Goal: Task Accomplishment & Management: Use online tool/utility

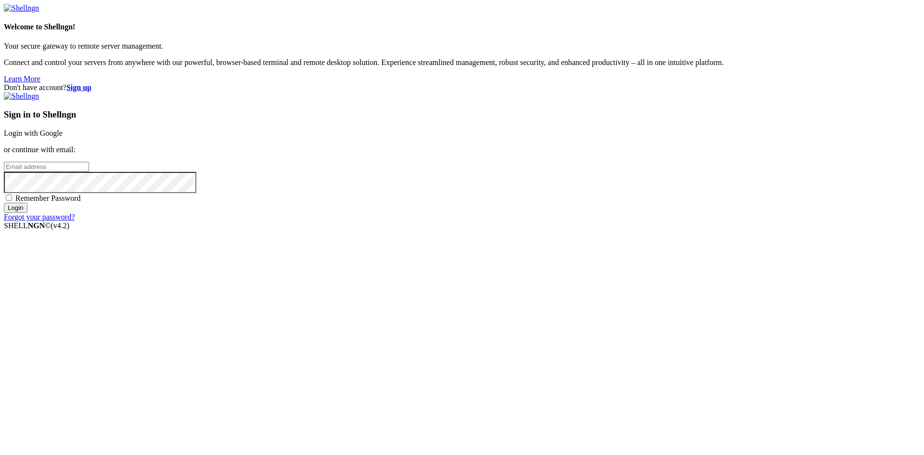
click at [81, 202] on span "Remember Password" at bounding box center [47, 198] width 65 height 8
click at [12, 201] on input "Remember Password" at bounding box center [9, 197] width 6 height 6
checkbox input "true"
click at [89, 172] on input "email" at bounding box center [46, 167] width 85 height 10
type input "[EMAIL_ADDRESS][DOMAIN_NAME]"
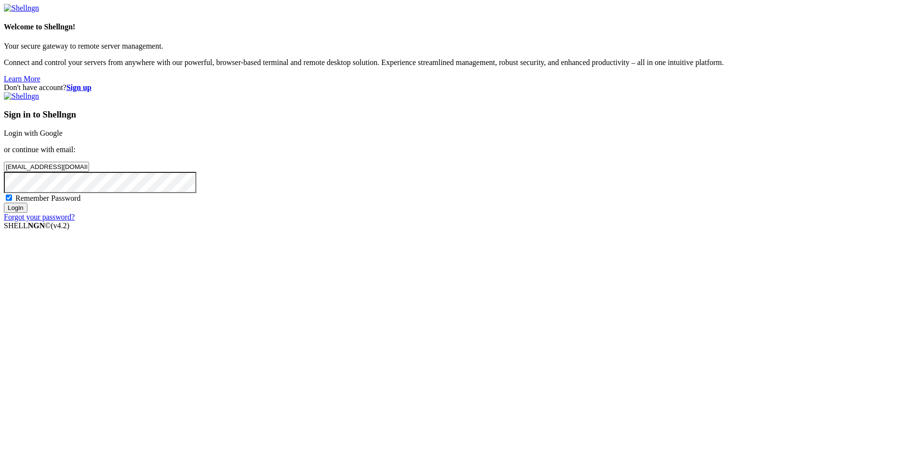
click at [4, 203] on input "Login" at bounding box center [16, 208] width 24 height 10
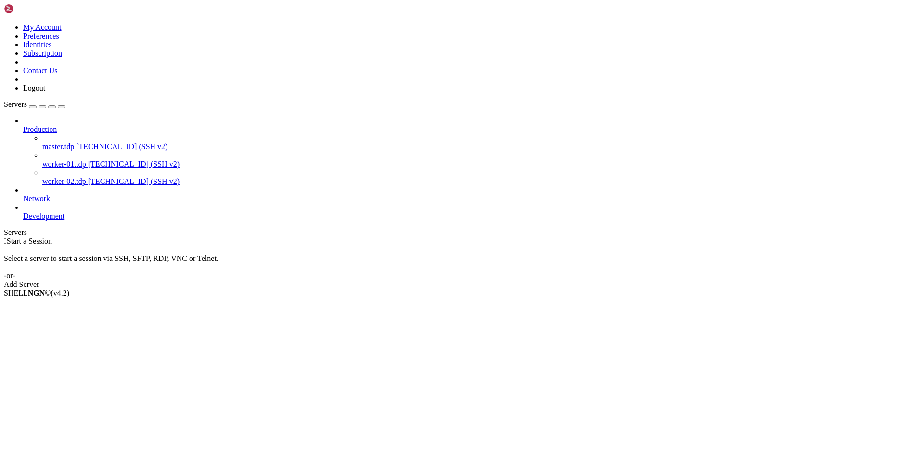
click at [83, 177] on span "worker-02.tdp" at bounding box center [64, 181] width 44 height 8
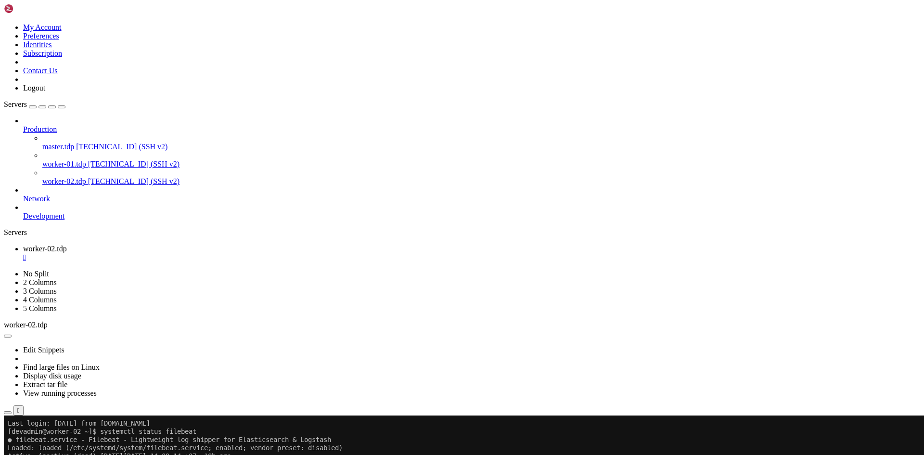
click at [190, 253] on div "" at bounding box center [471, 257] width 897 height 9
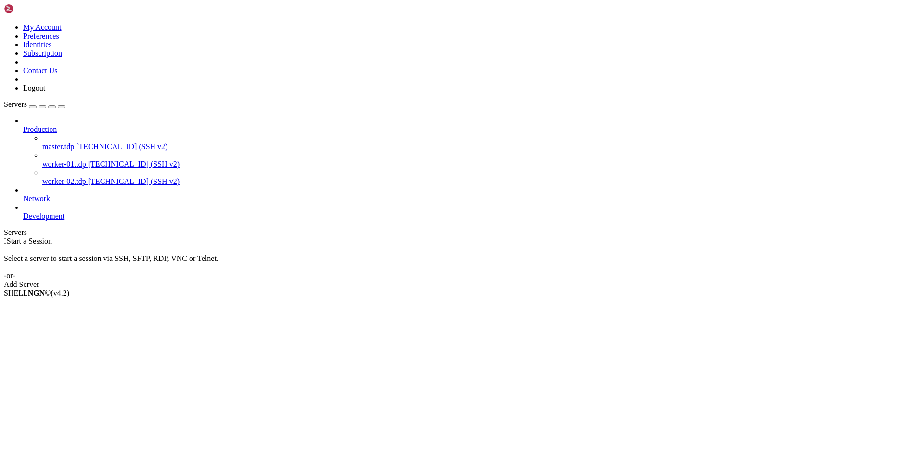
click at [86, 160] on span "worker-01.tdp" at bounding box center [64, 164] width 44 height 8
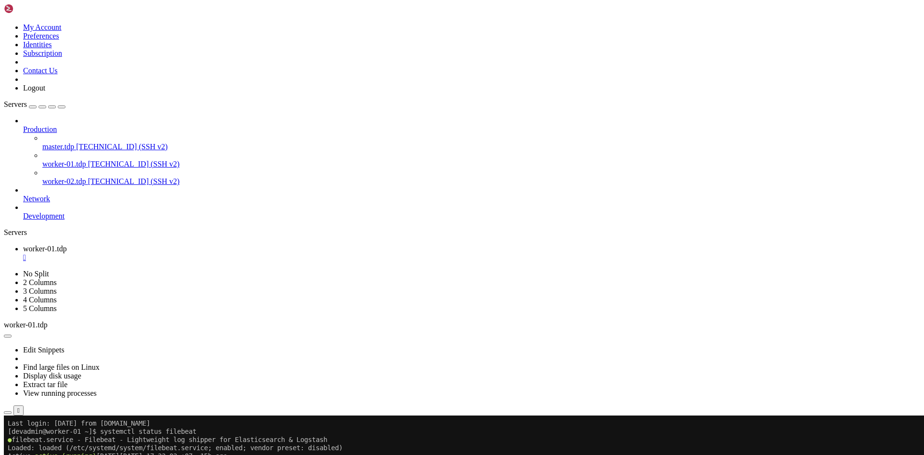
click at [64, 177] on span "worker-02.tdp" at bounding box center [64, 181] width 44 height 8
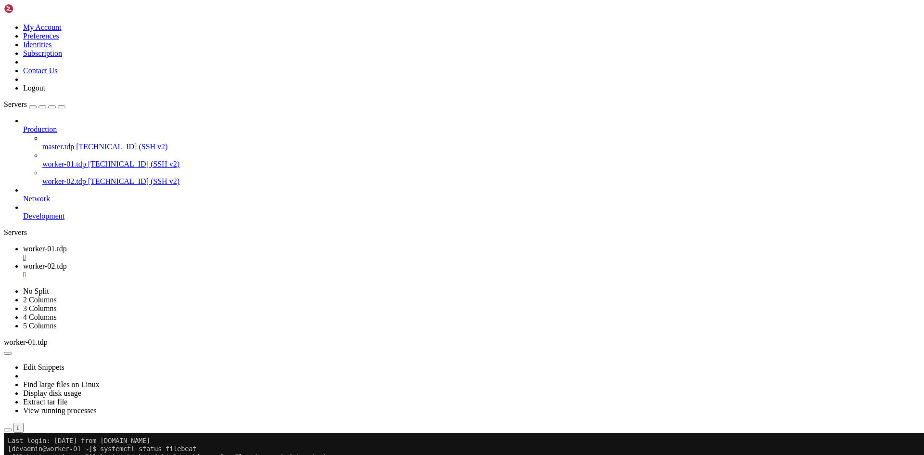
click at [185, 253] on div "" at bounding box center [471, 257] width 897 height 9
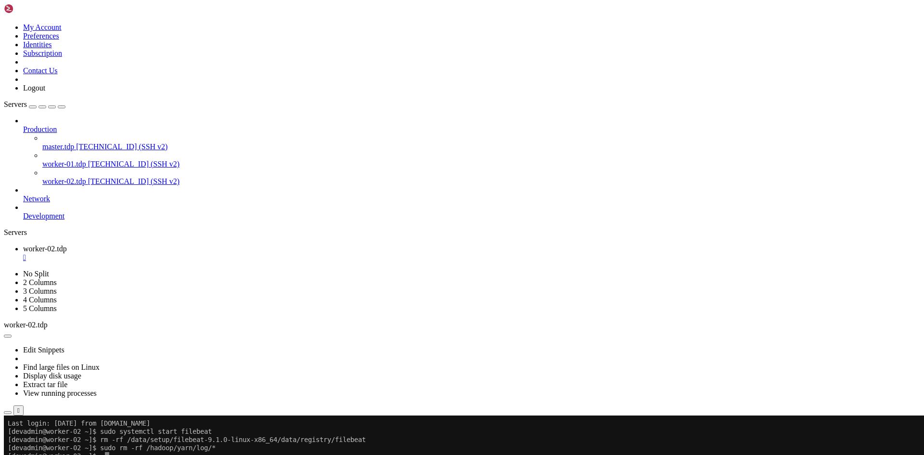
click at [188, 253] on div "" at bounding box center [471, 257] width 897 height 9
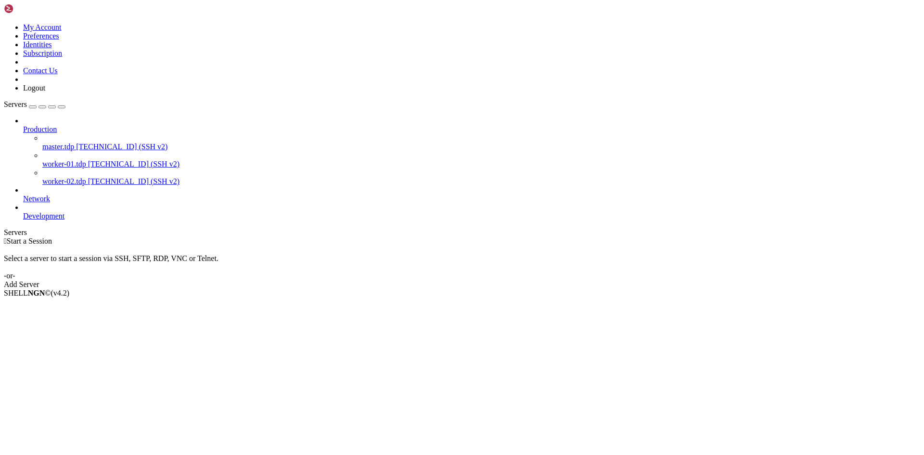
click at [56, 142] on span "master.tdp" at bounding box center [58, 146] width 32 height 8
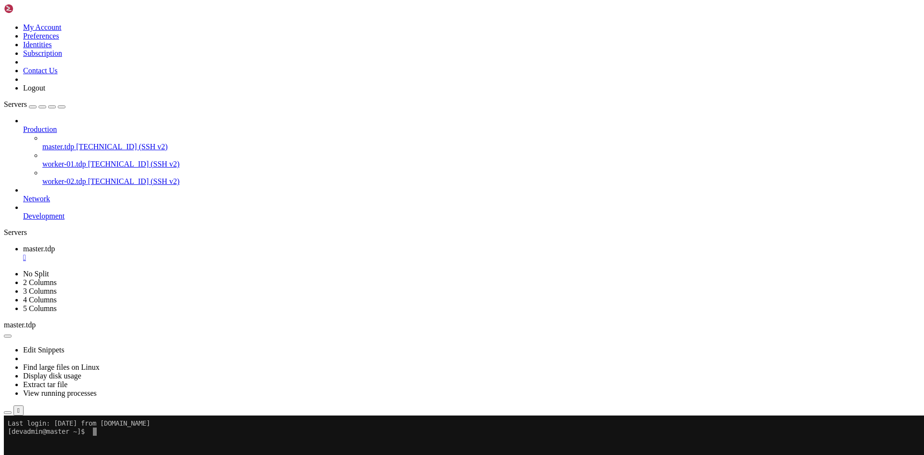
click at [180, 253] on div "" at bounding box center [471, 257] width 897 height 9
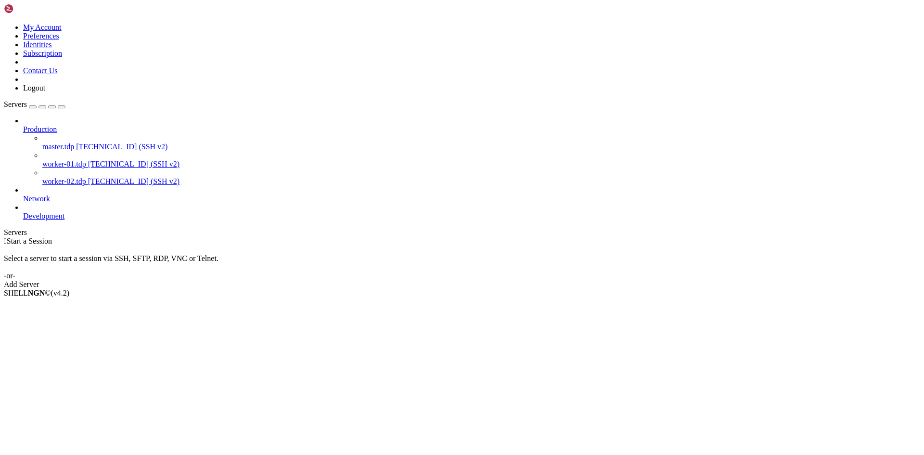
click at [88, 160] on span "[TECHNICAL_ID] (SSH v2)" at bounding box center [133, 164] width 91 height 8
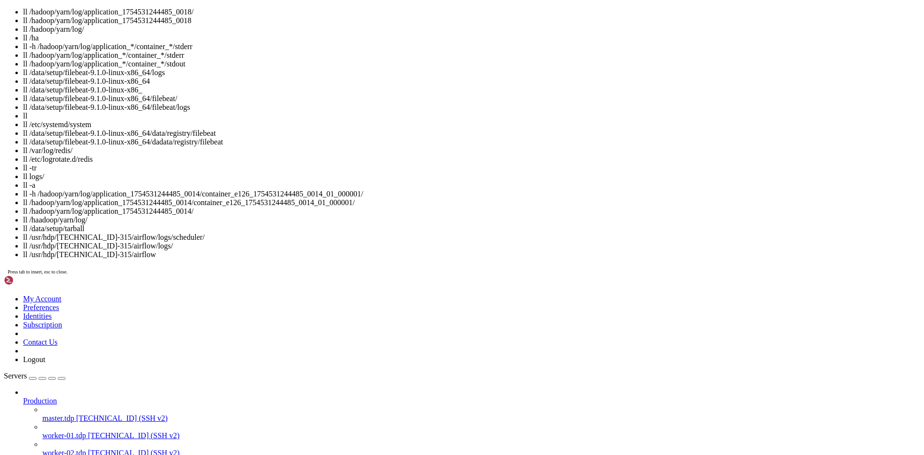
scroll to position [13, 0]
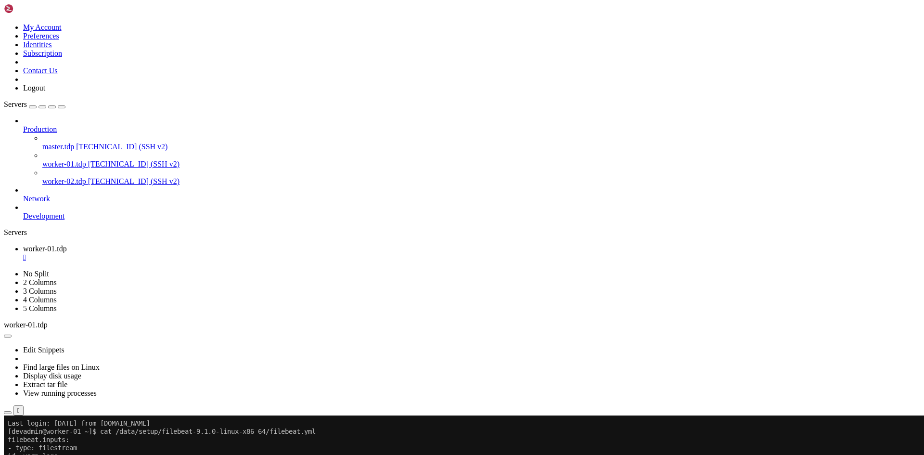
drag, startPoint x: 135, startPoint y: 707, endPoint x: 10, endPoint y: 440, distance: 294.6
drag, startPoint x: 133, startPoint y: 709, endPoint x: 7, endPoint y: 440, distance: 297.4
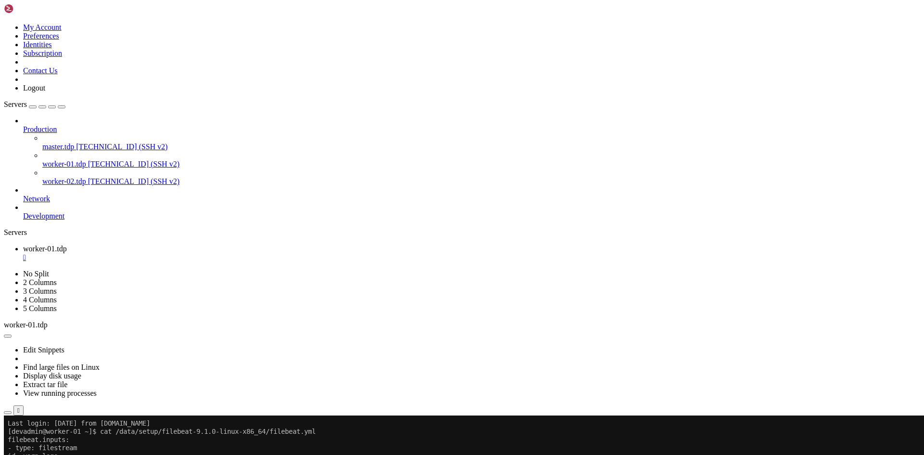
drag, startPoint x: 132, startPoint y: 706, endPoint x: 132, endPoint y: 711, distance: 5.3
drag, startPoint x: 133, startPoint y: 709, endPoint x: 8, endPoint y: 441, distance: 295.9
